Goal: Check status: Check status

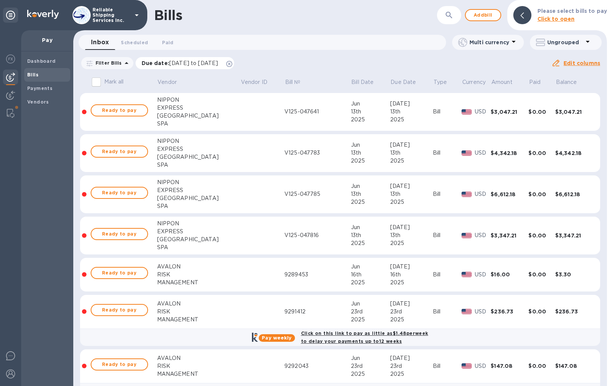
click at [232, 64] on icon at bounding box center [229, 64] width 6 height 6
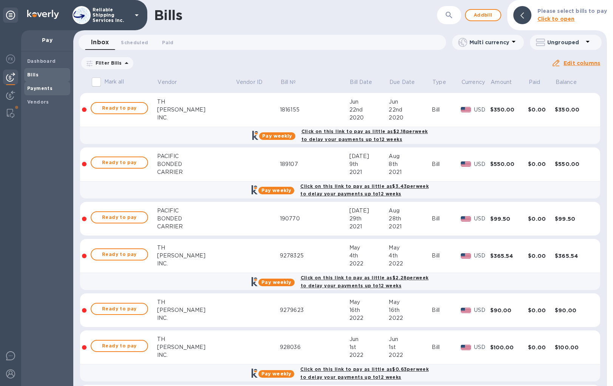
click at [31, 91] on b "Payments" at bounding box center [39, 88] width 25 height 6
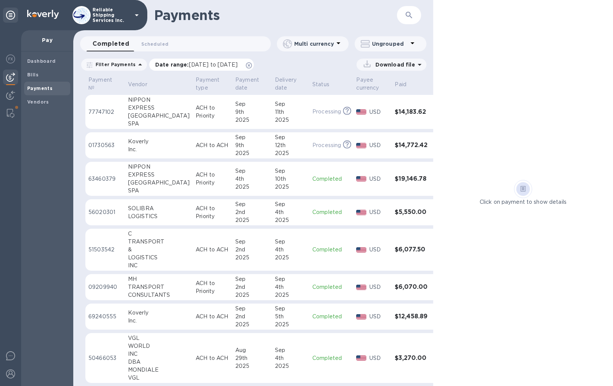
click at [252, 66] on icon at bounding box center [249, 65] width 6 height 6
click at [9, 95] on img at bounding box center [10, 95] width 9 height 9
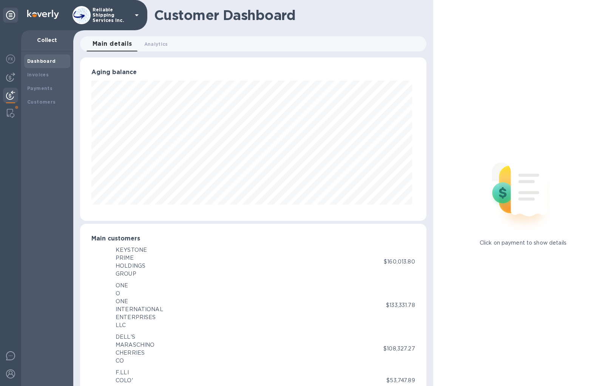
scroll to position [377819, 377639]
click at [35, 83] on div "Payments" at bounding box center [47, 89] width 46 height 14
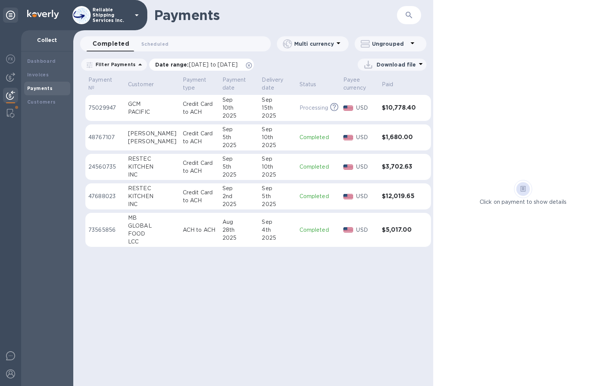
click at [252, 66] on icon at bounding box center [249, 65] width 6 height 6
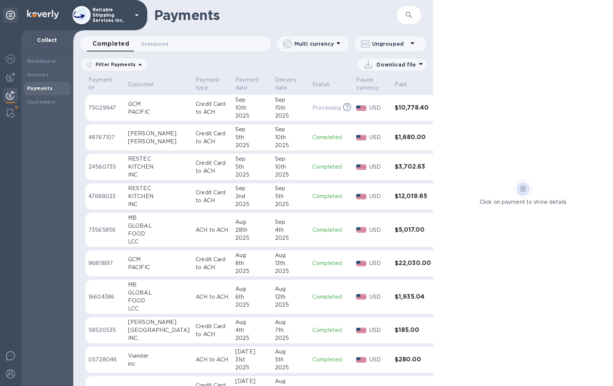
click at [174, 116] on td "GCM PACIFIC" at bounding box center [159, 108] width 68 height 26
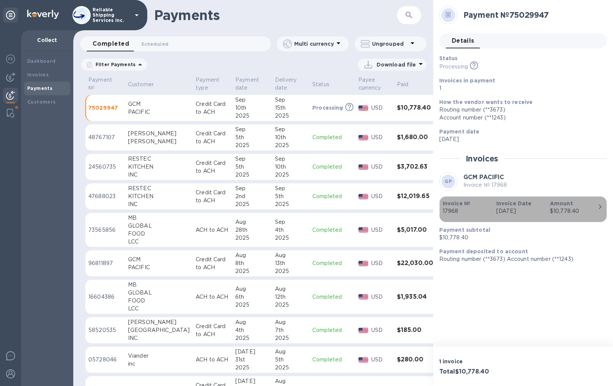
drag, startPoint x: 462, startPoint y: 212, endPoint x: 439, endPoint y: 213, distance: 22.7
click at [440, 213] on button "Invoice № 17968 Invoice Date [DATE] Amount $10,778.40" at bounding box center [524, 209] width 168 height 26
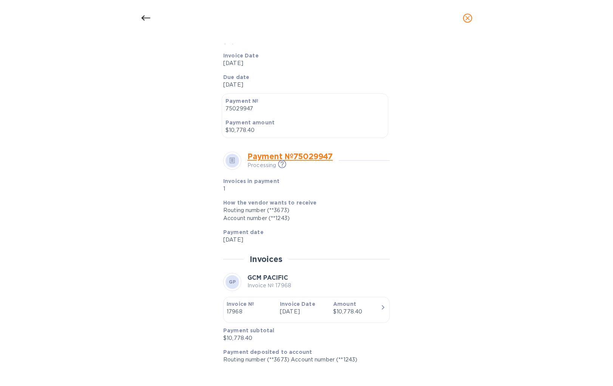
scroll to position [163, 0]
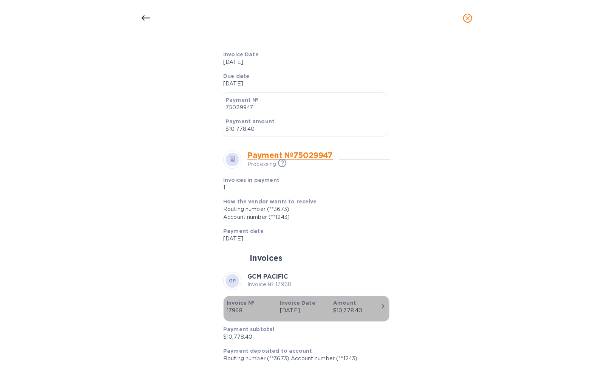
drag, startPoint x: 244, startPoint y: 311, endPoint x: 225, endPoint y: 312, distance: 19.3
click at [225, 312] on div "Invoice № 17968" at bounding box center [250, 307] width 53 height 22
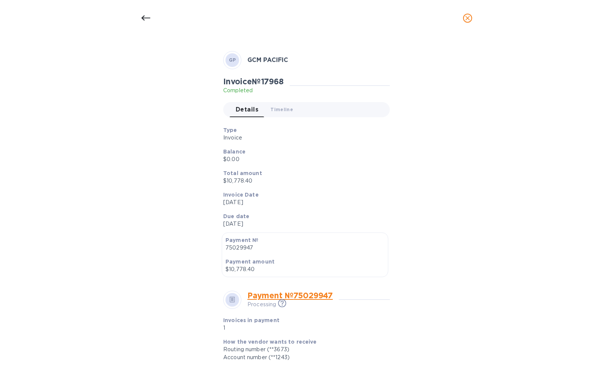
scroll to position [12, 0]
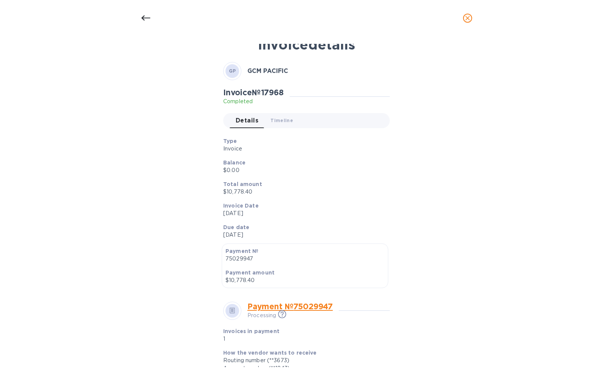
drag, startPoint x: 289, startPoint y: 93, endPoint x: 263, endPoint y: 92, distance: 25.7
click at [263, 92] on div "Invoice № 17968 Completed" at bounding box center [256, 96] width 67 height 17
copy h2 "17968"
